Goal: Information Seeking & Learning: Learn about a topic

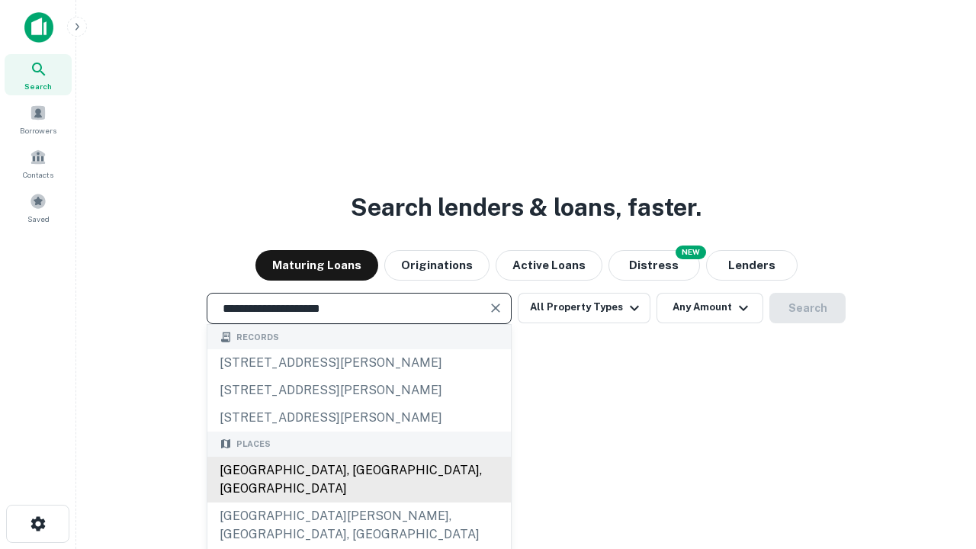
click at [359, 503] on div "Santa Monica, CA, USA" at bounding box center [359, 480] width 304 height 46
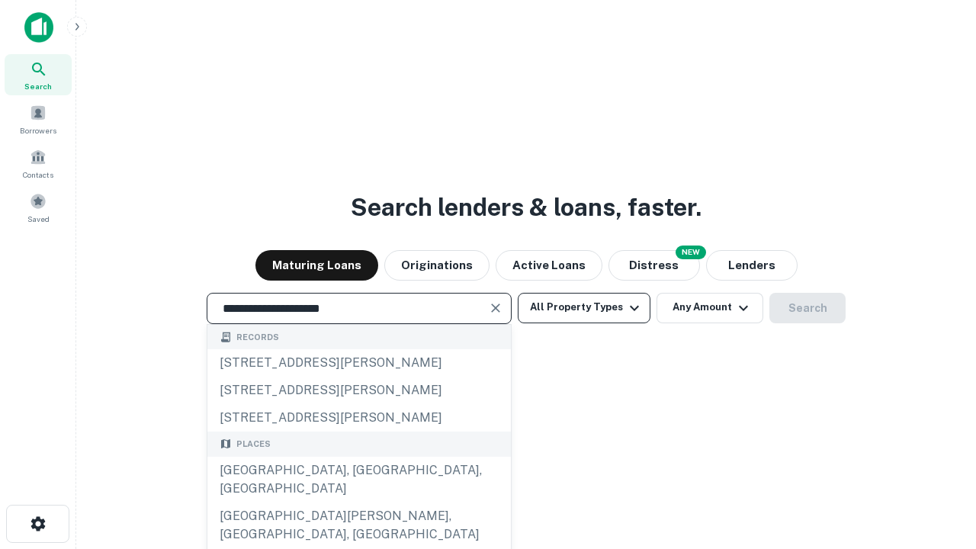
type input "**********"
click at [584, 307] on button "All Property Types" at bounding box center [584, 308] width 133 height 31
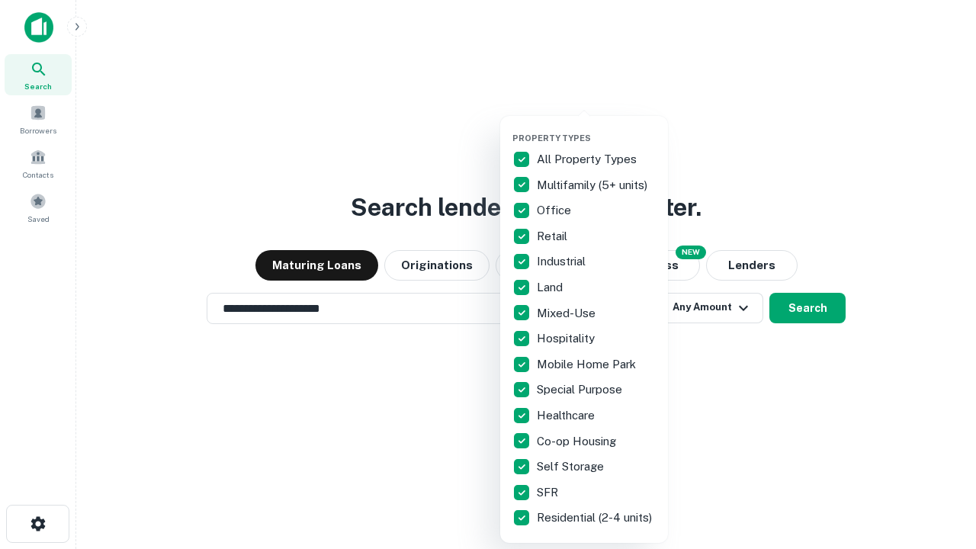
click at [597, 128] on button "button" at bounding box center [597, 128] width 168 height 1
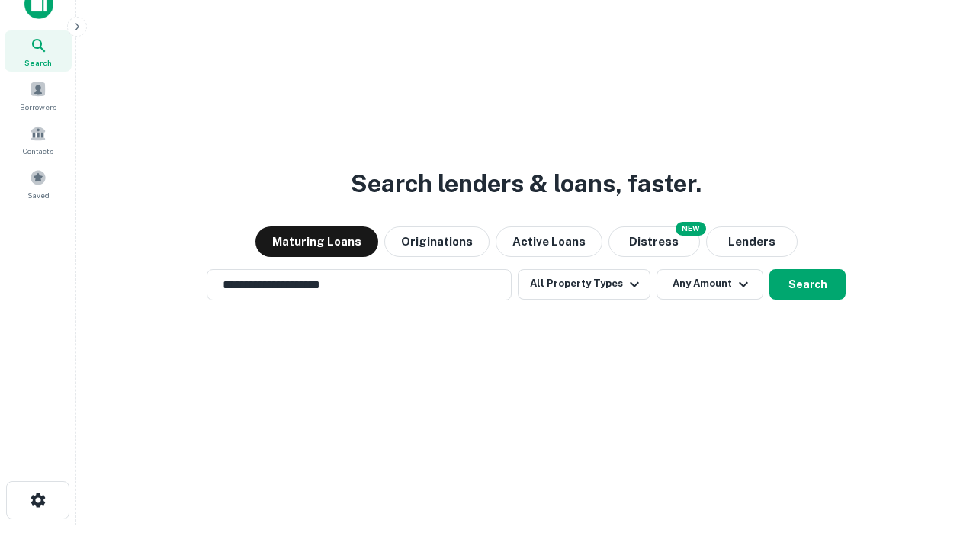
scroll to position [9, 184]
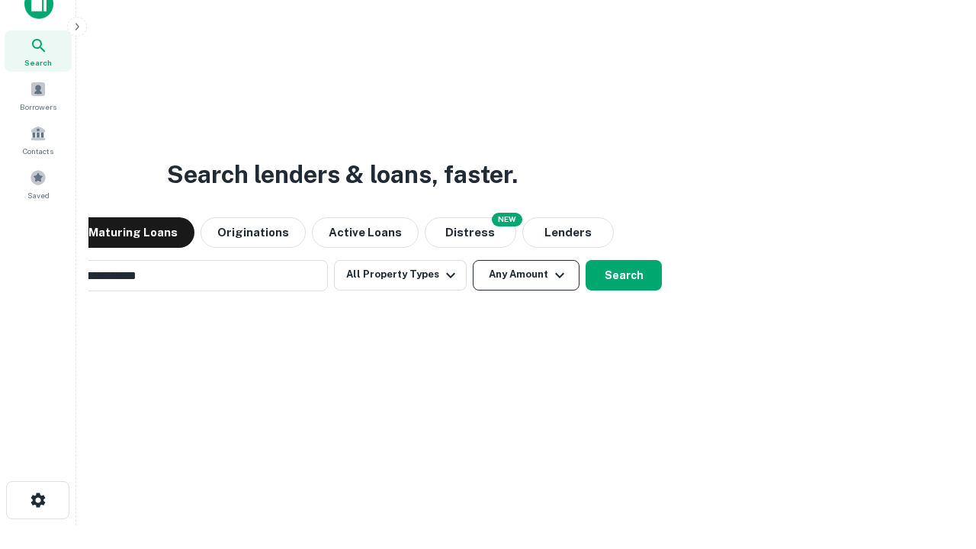
click at [473, 260] on button "Any Amount" at bounding box center [526, 275] width 107 height 31
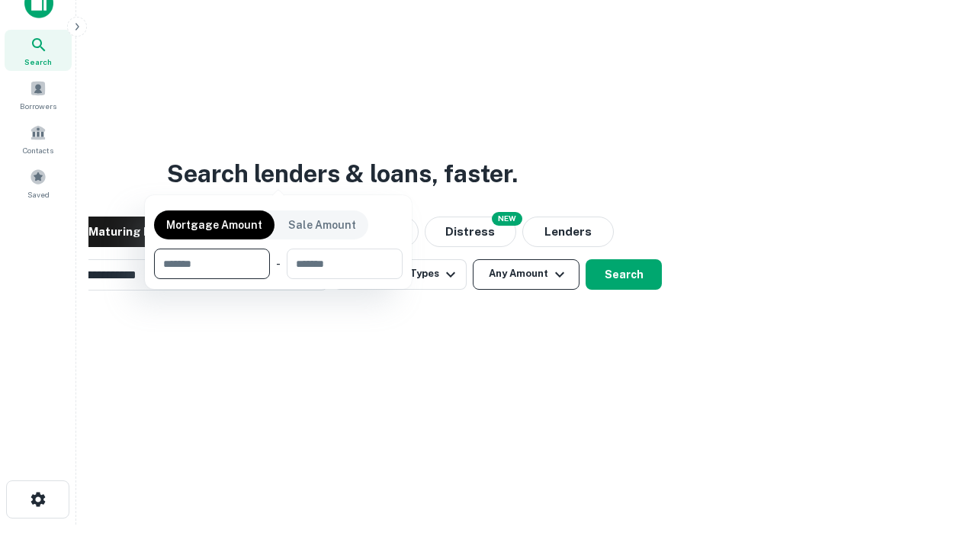
scroll to position [110, 432]
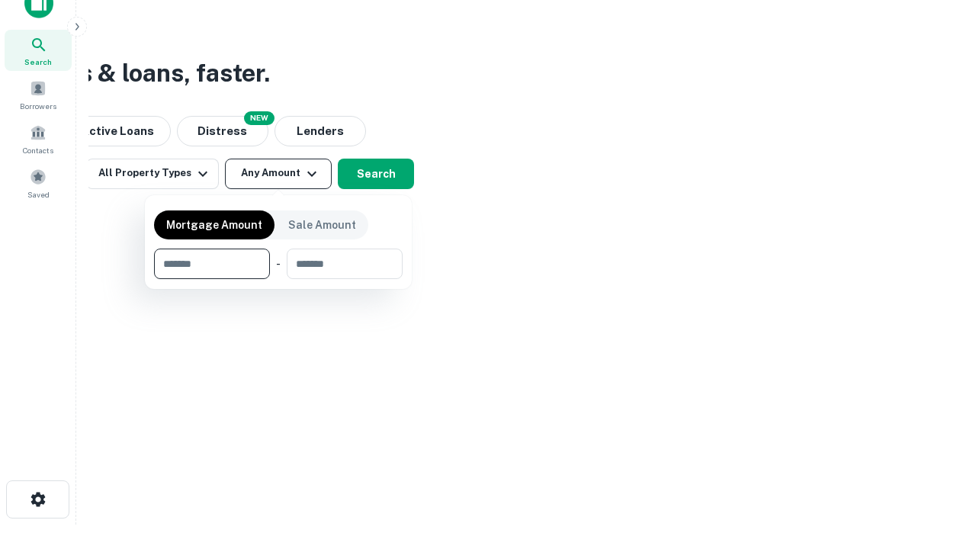
type input "*******"
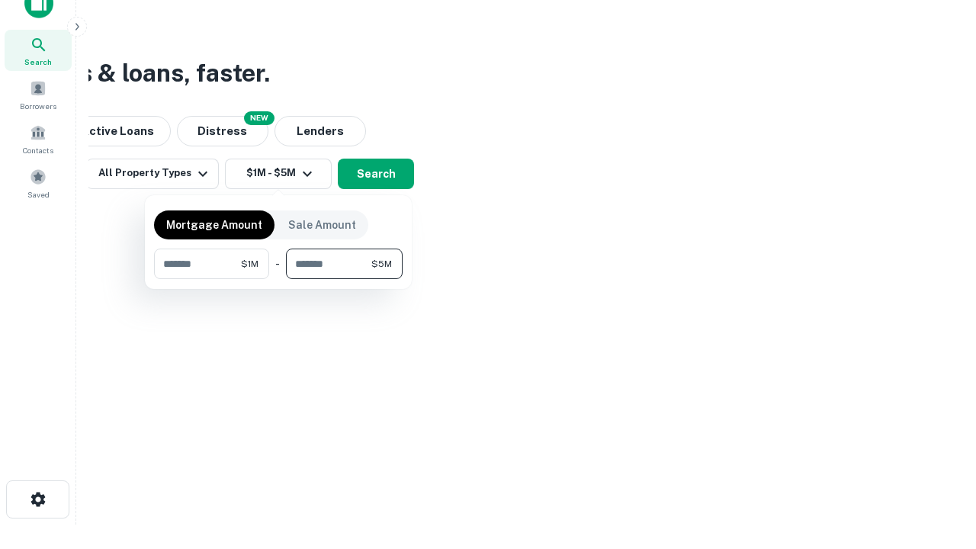
type input "*******"
click at [278, 279] on button "button" at bounding box center [278, 279] width 249 height 1
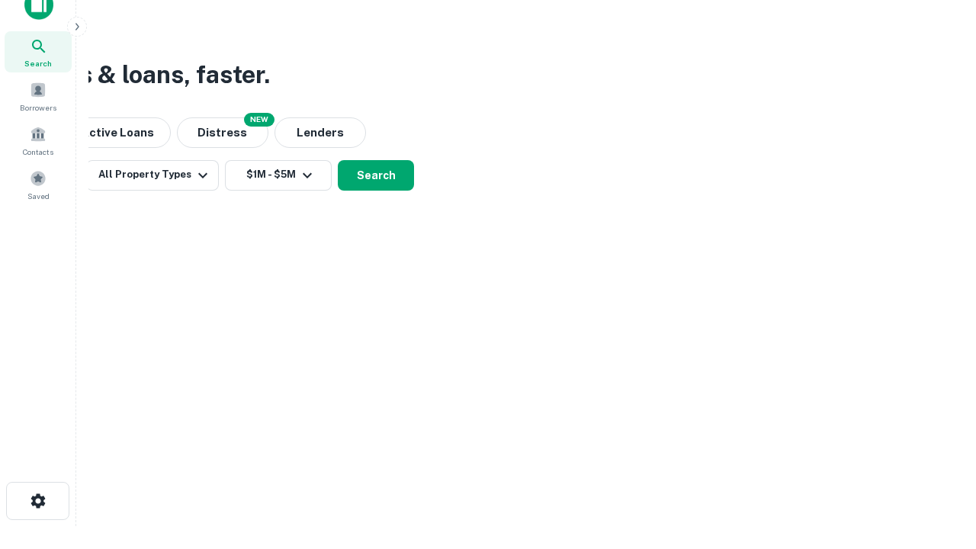
scroll to position [9, 281]
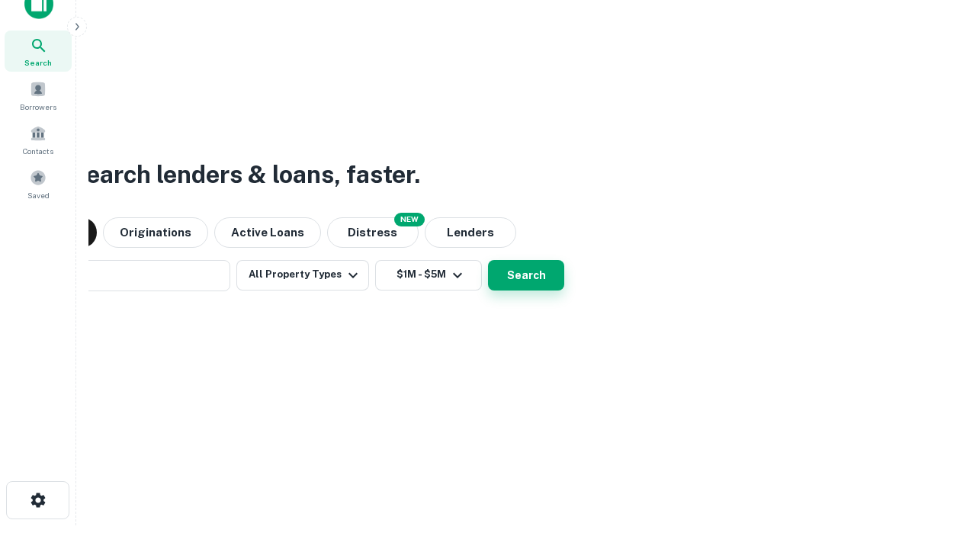
click at [488, 260] on button "Search" at bounding box center [526, 275] width 76 height 31
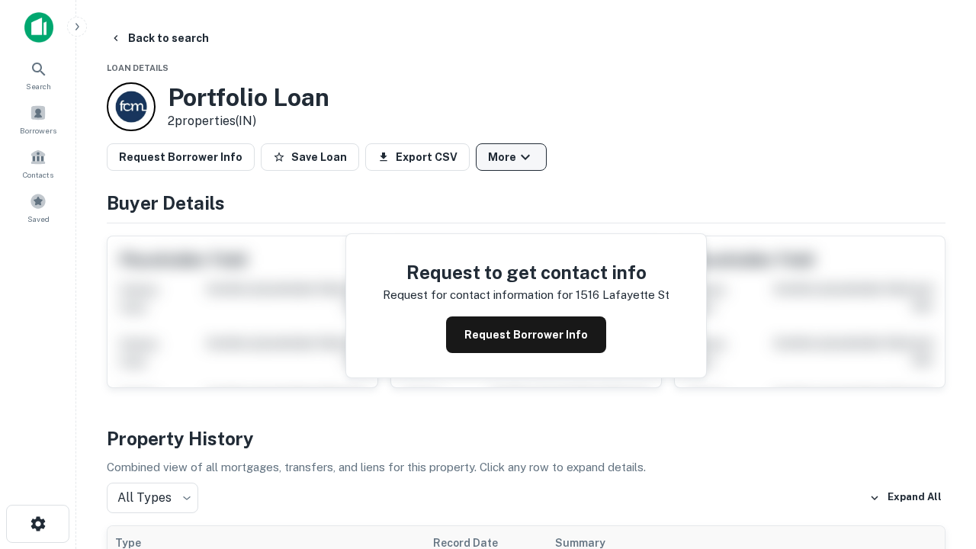
click at [511, 157] on button "More" at bounding box center [511, 156] width 71 height 27
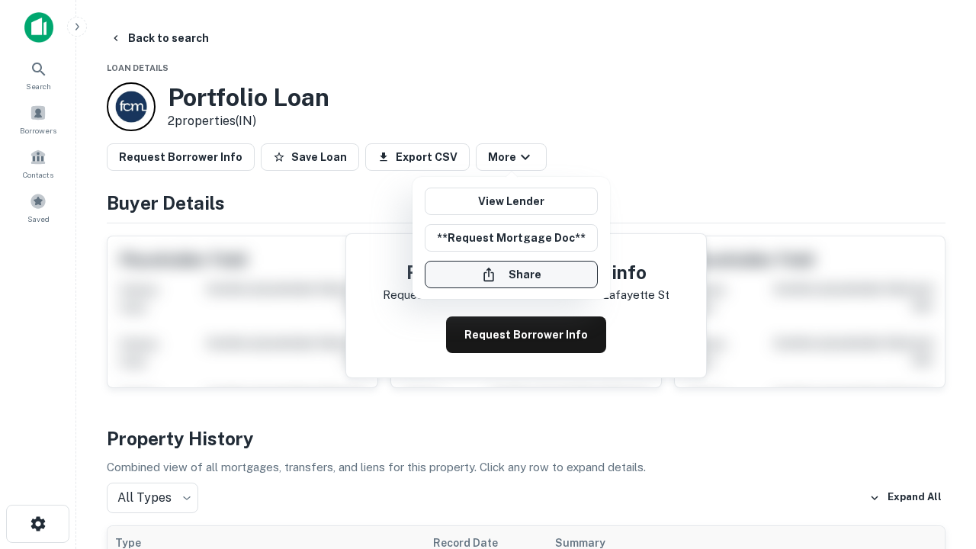
click at [511, 275] on button "Share" at bounding box center [511, 274] width 173 height 27
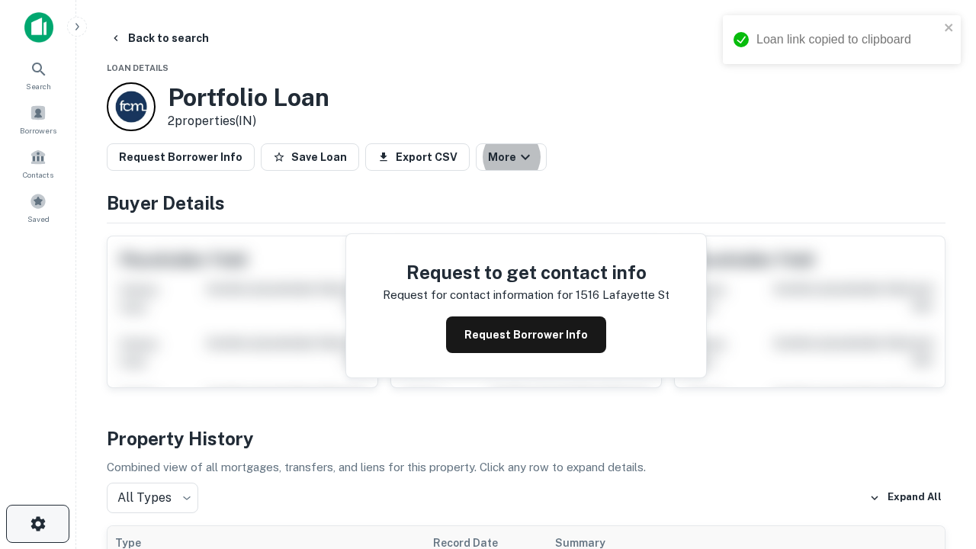
click at [37, 524] on icon "button" at bounding box center [38, 524] width 18 height 18
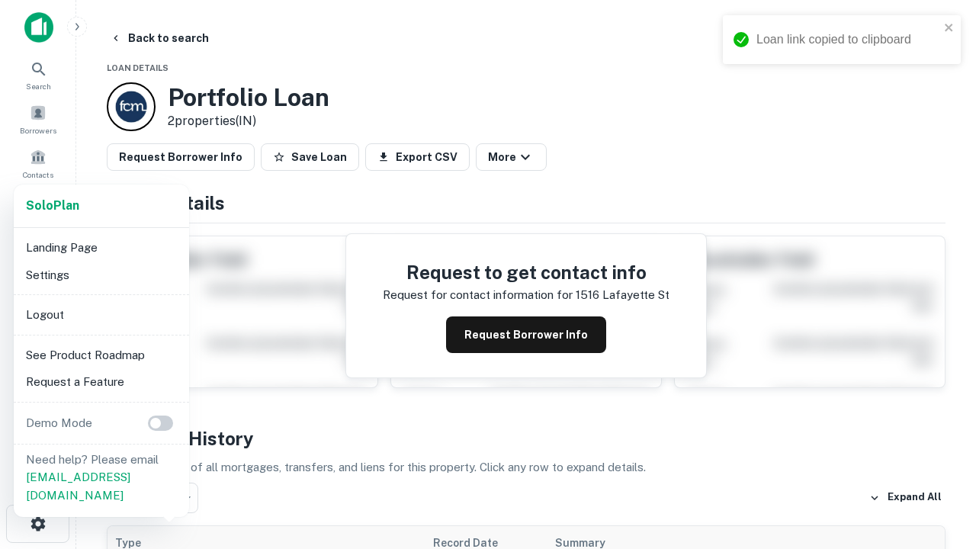
click at [101, 314] on li "Logout" at bounding box center [101, 314] width 163 height 27
